Goal: Check status: Check status

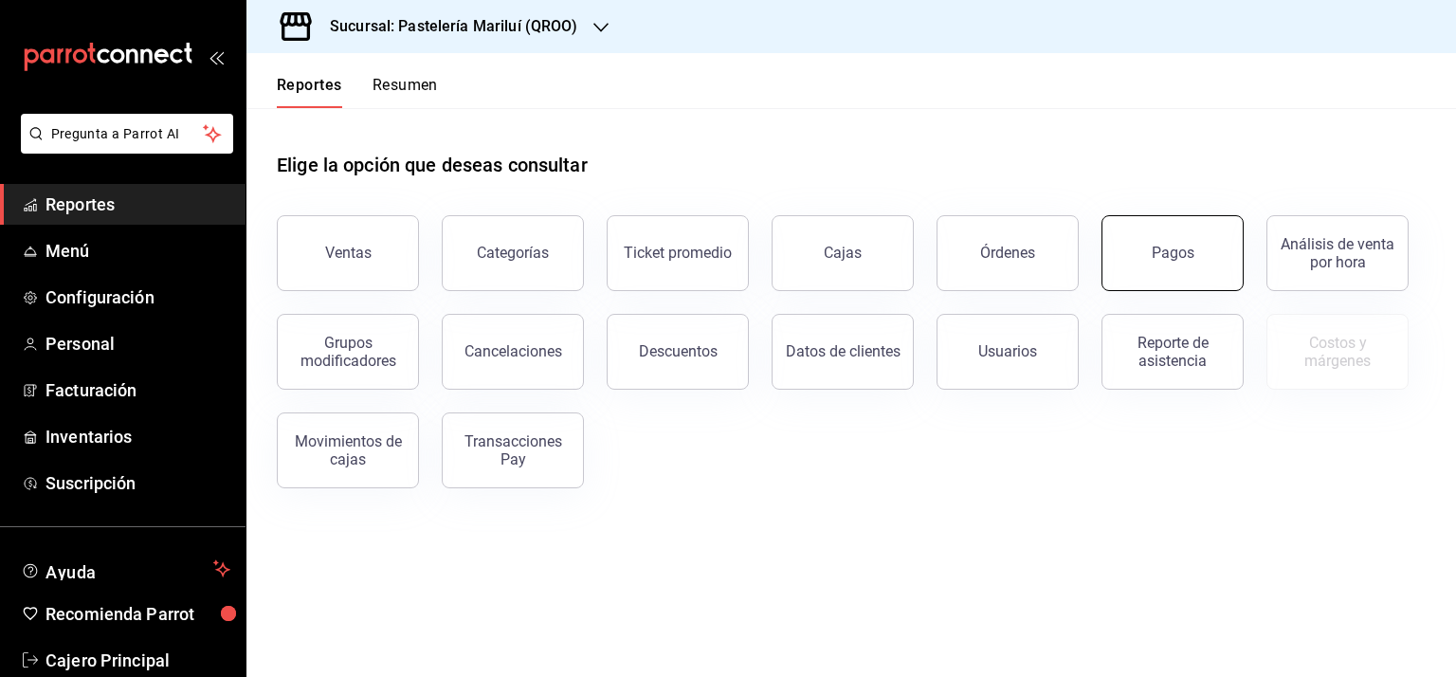
click at [1141, 240] on button "Pagos" at bounding box center [1172, 253] width 142 height 76
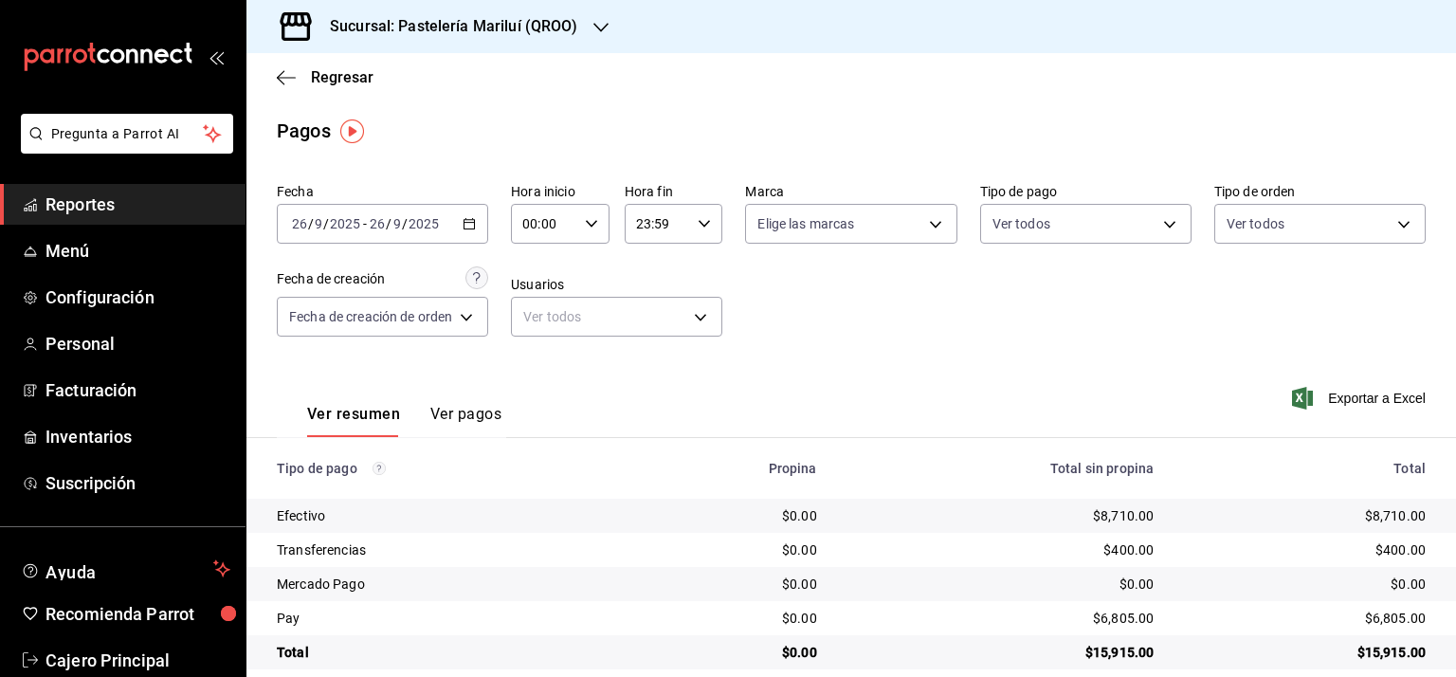
click at [466, 225] on icon "button" at bounding box center [468, 223] width 13 height 13
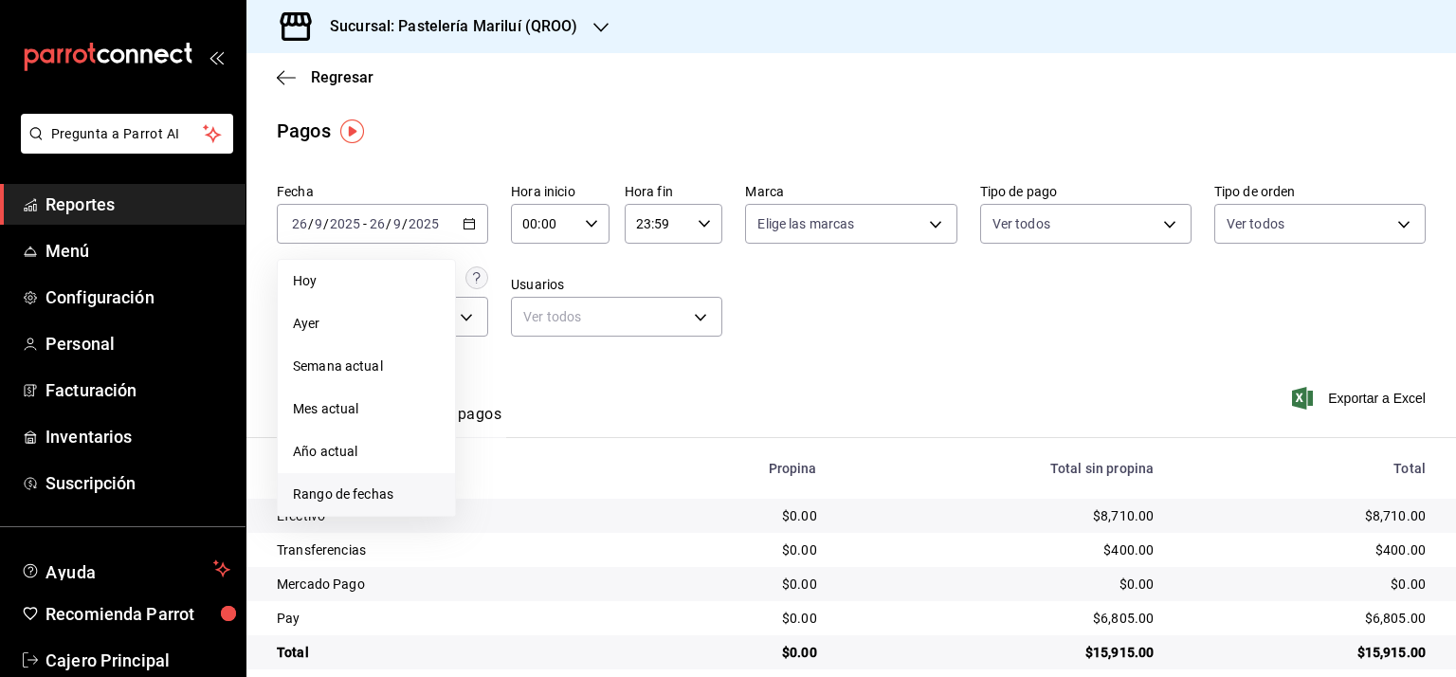
click at [338, 489] on span "Rango de fechas" at bounding box center [366, 494] width 147 height 20
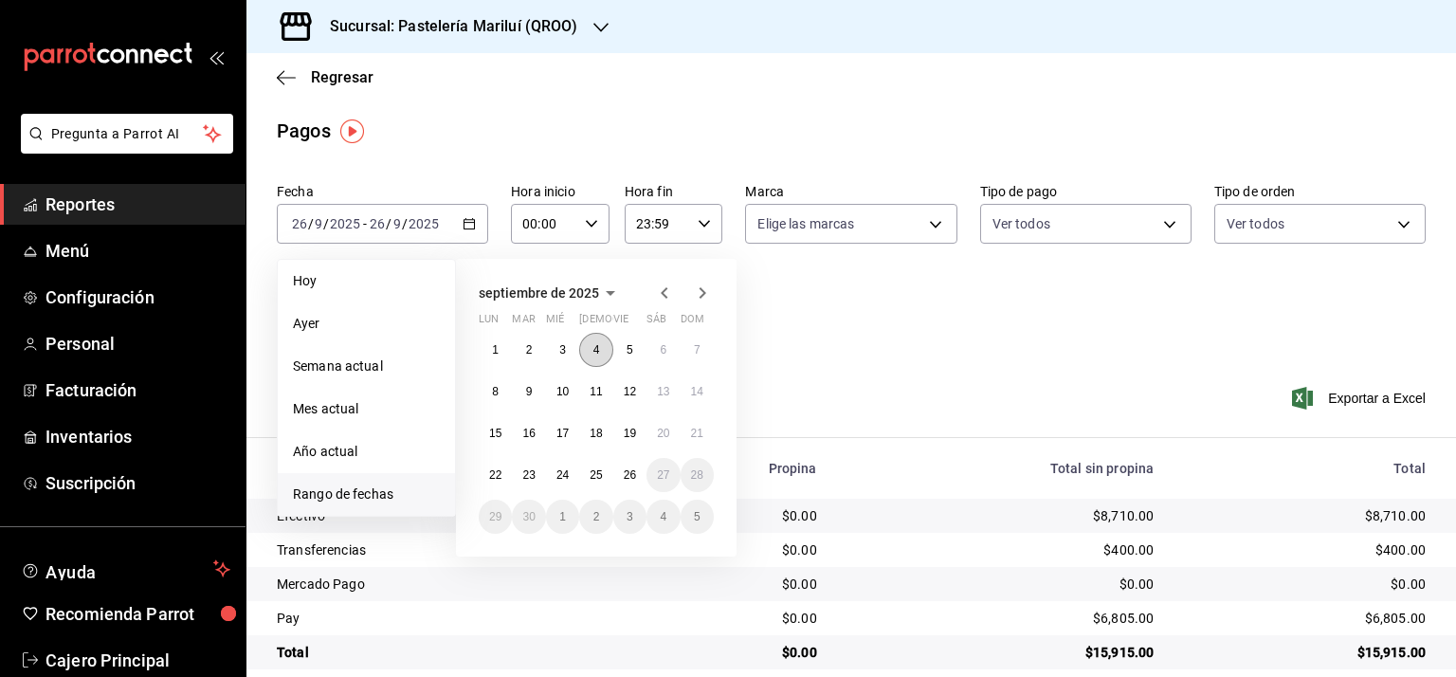
click at [599, 347] on abbr "4" at bounding box center [596, 349] width 7 height 13
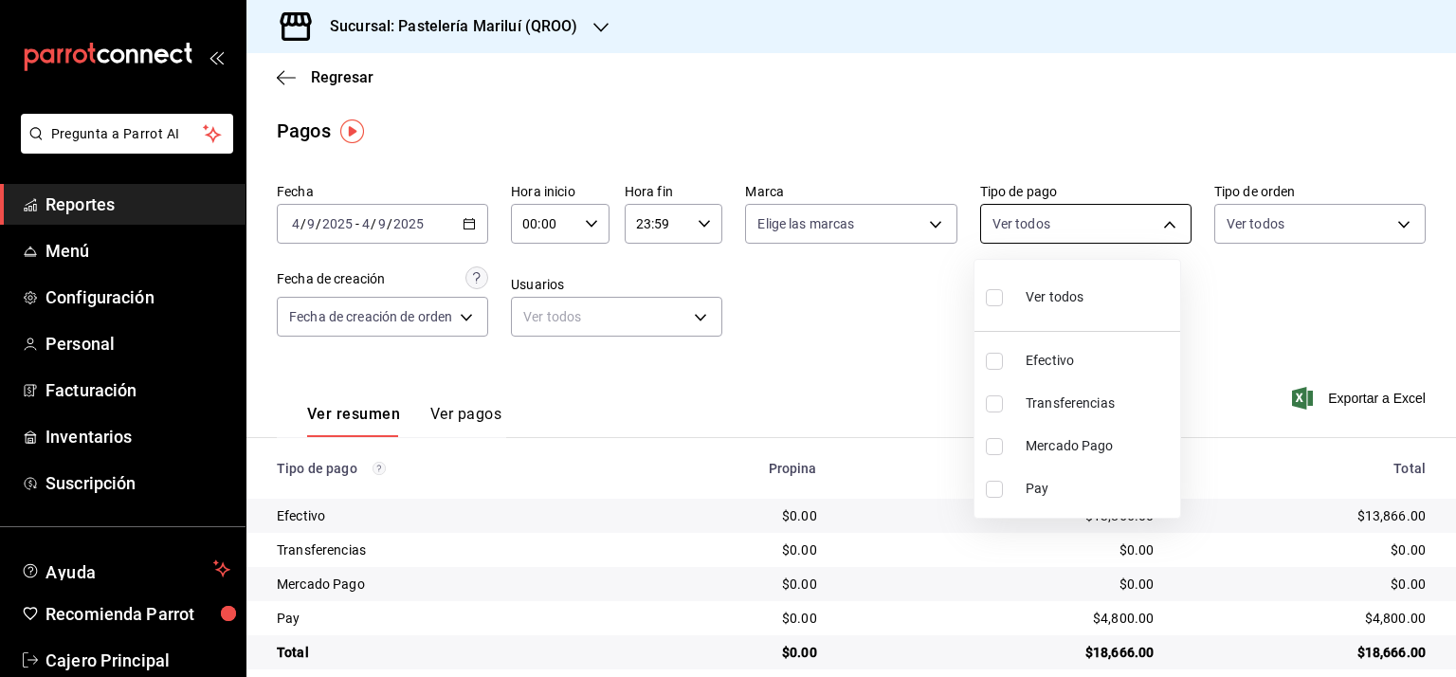
click at [1095, 214] on body "Pregunta a Parrot AI Reportes Menú Configuración Personal Facturación Inventari…" at bounding box center [728, 338] width 1456 height 677
click at [1077, 349] on li "Efectivo" at bounding box center [1077, 360] width 206 height 43
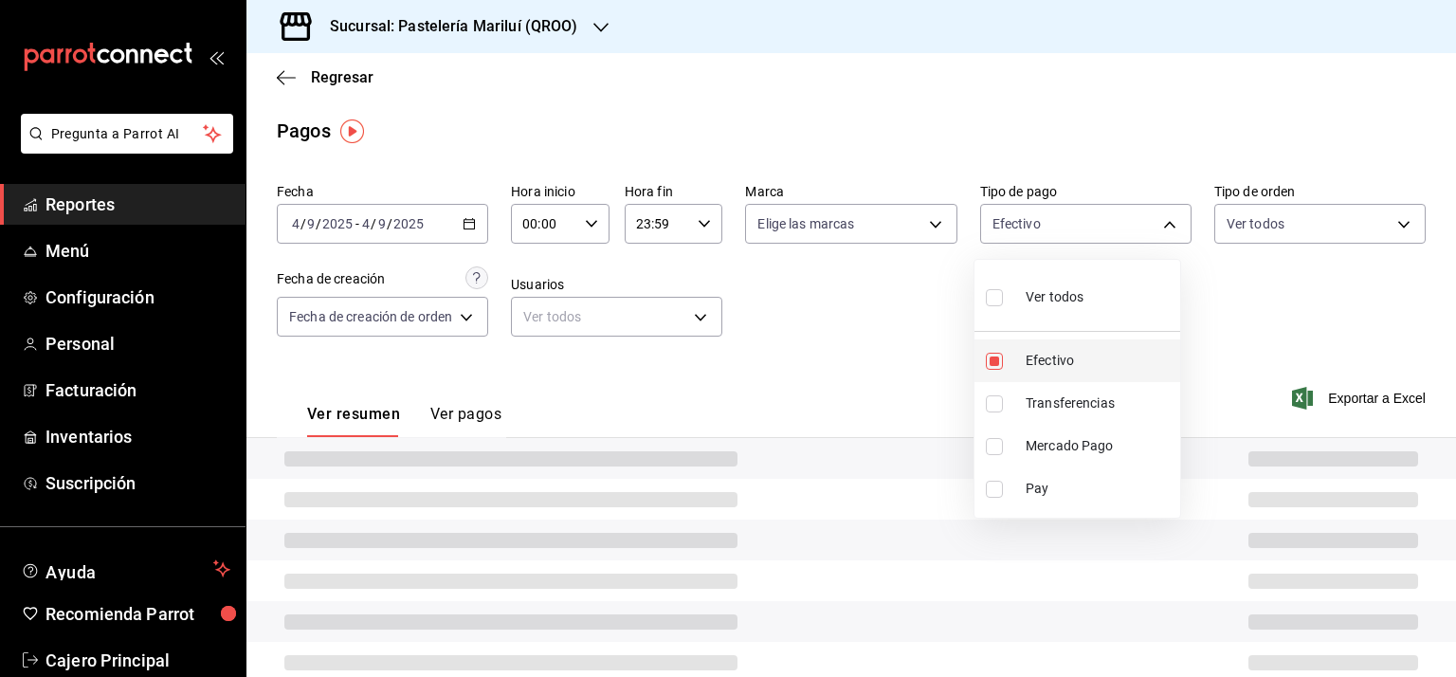
type input "8a81d444-f2c7-4f7c-a8ee-20a397658b75"
checkbox input "true"
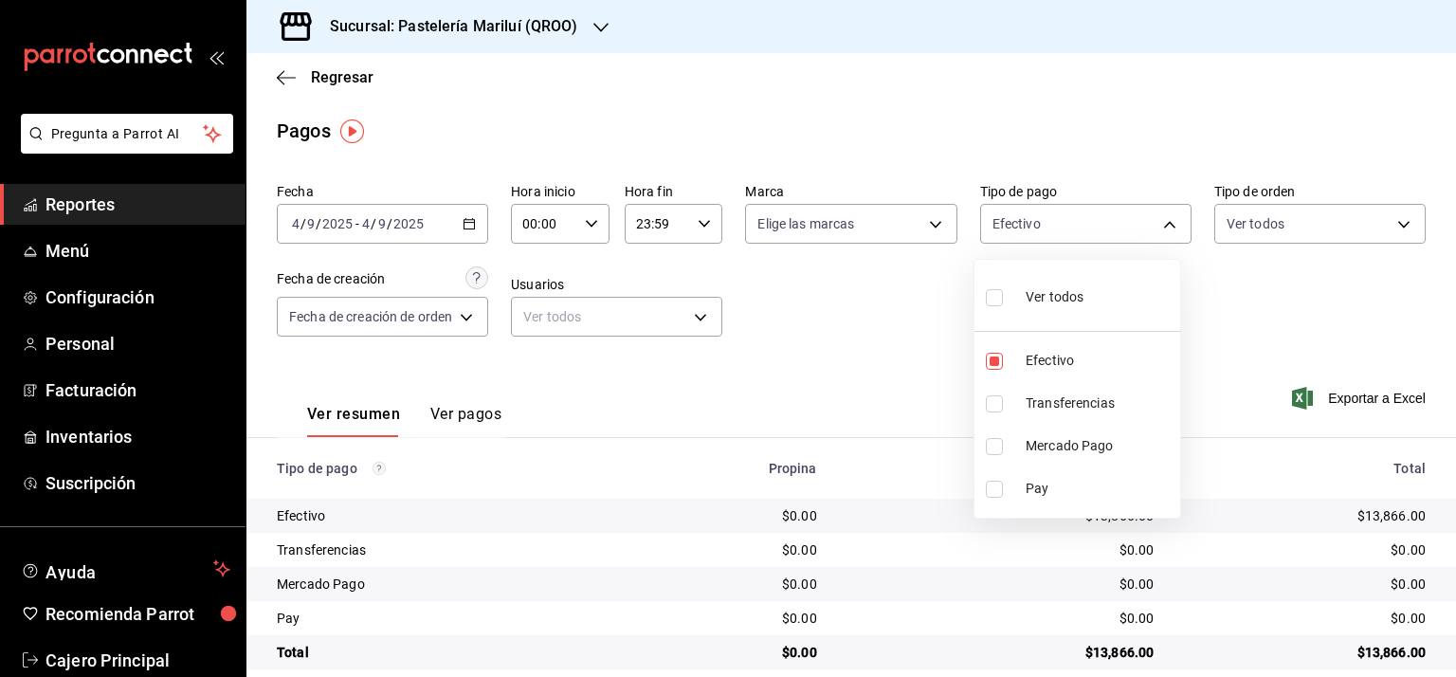
click at [871, 335] on div at bounding box center [728, 338] width 1456 height 677
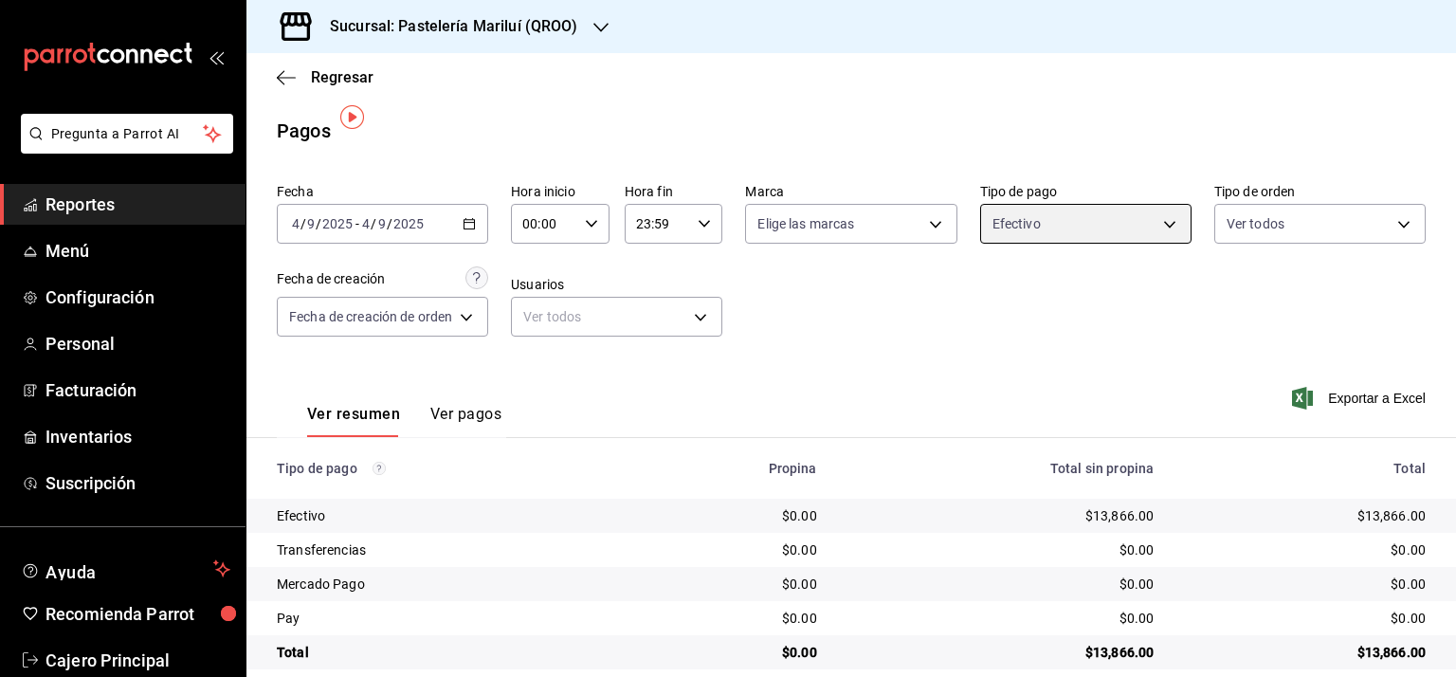
scroll to position [24, 0]
